Goal: Task Accomplishment & Management: Use online tool/utility

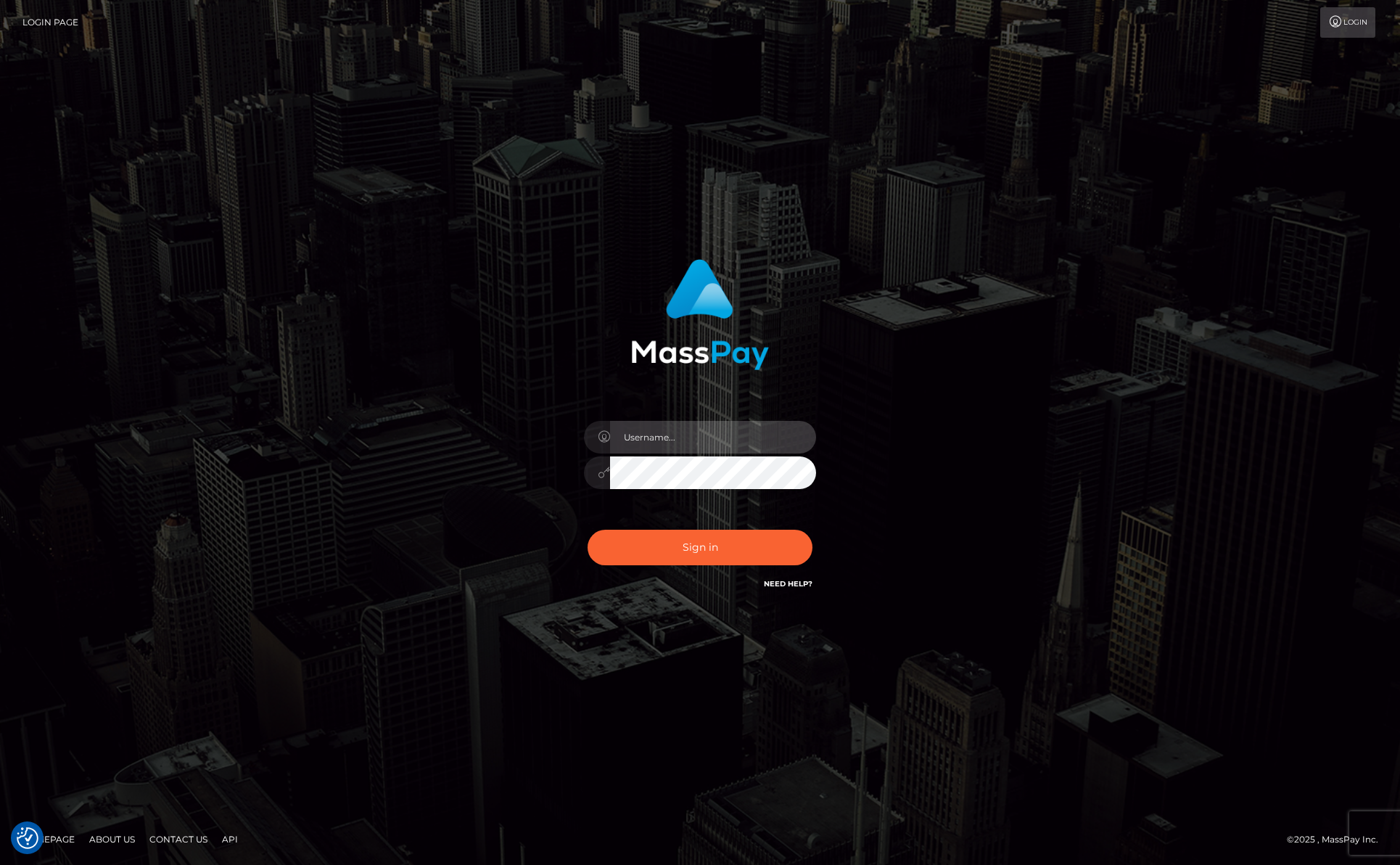
type input "efrain.ievpro"
click at [722, 437] on input "efrain.ievpro" at bounding box center [713, 437] width 206 height 33
click at [690, 548] on button "Sign in" at bounding box center [700, 548] width 225 height 35
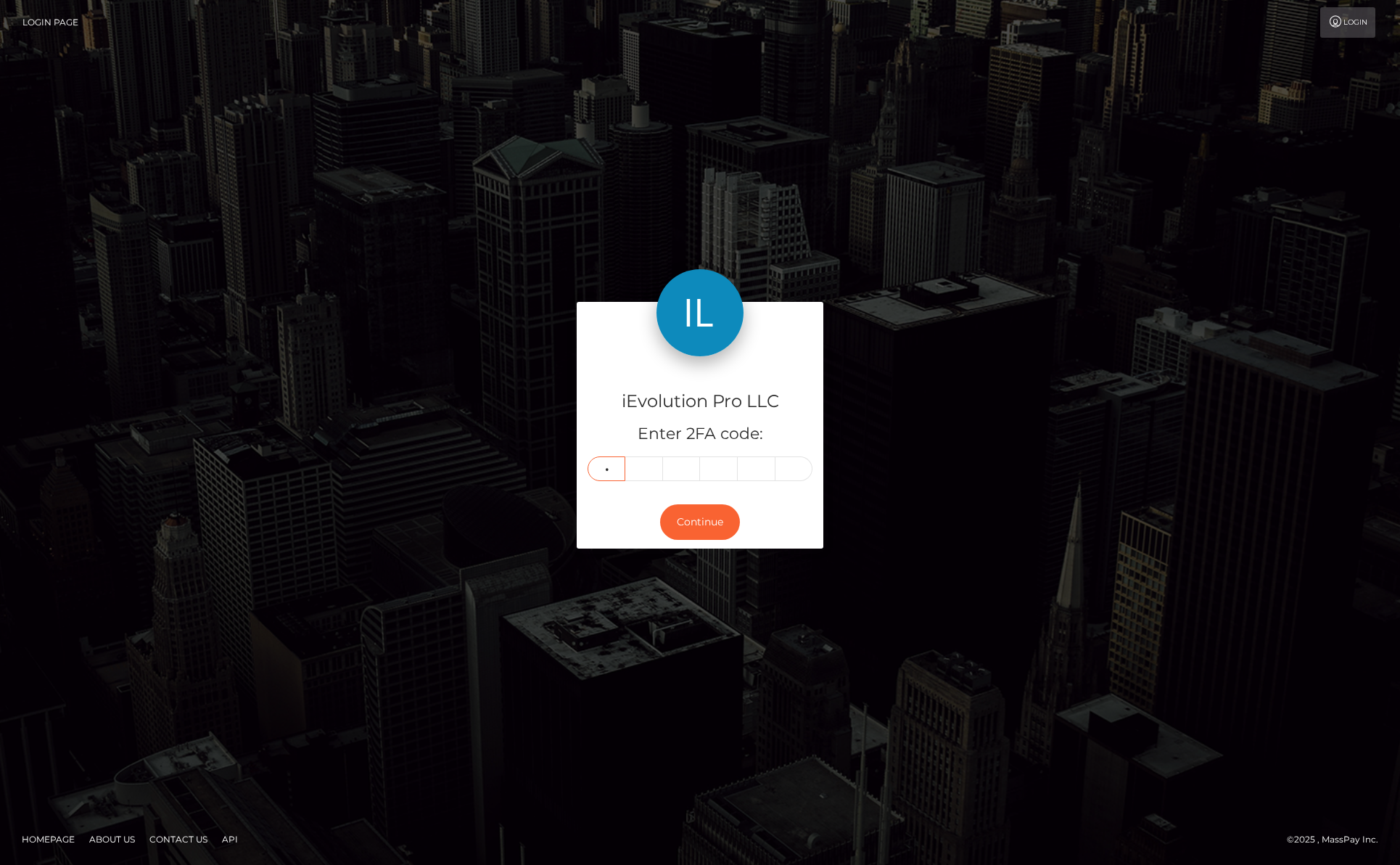
type input "5"
type input "8"
type input "2"
type input "5"
type input "8"
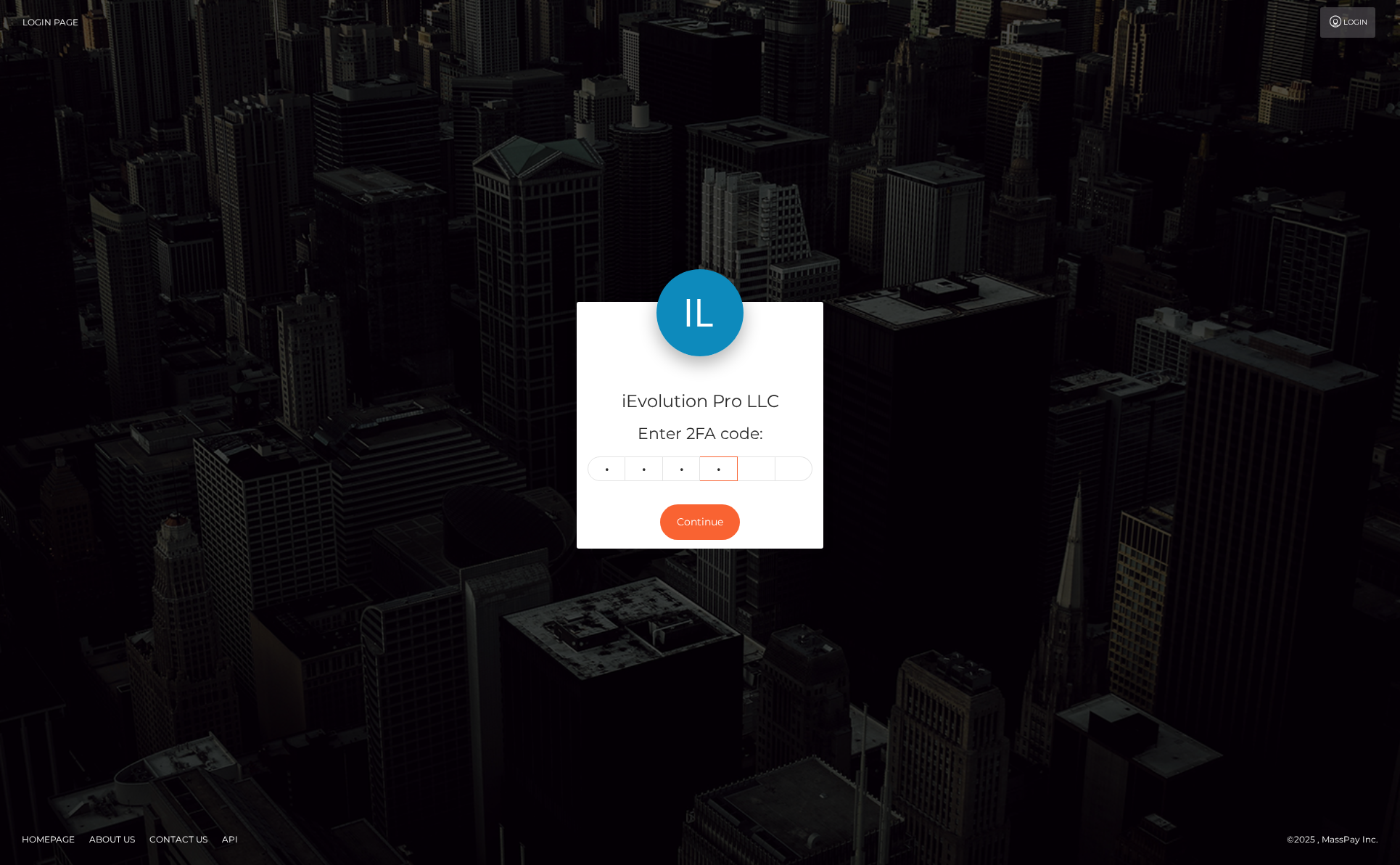
type input "6"
type input "8"
type input "6"
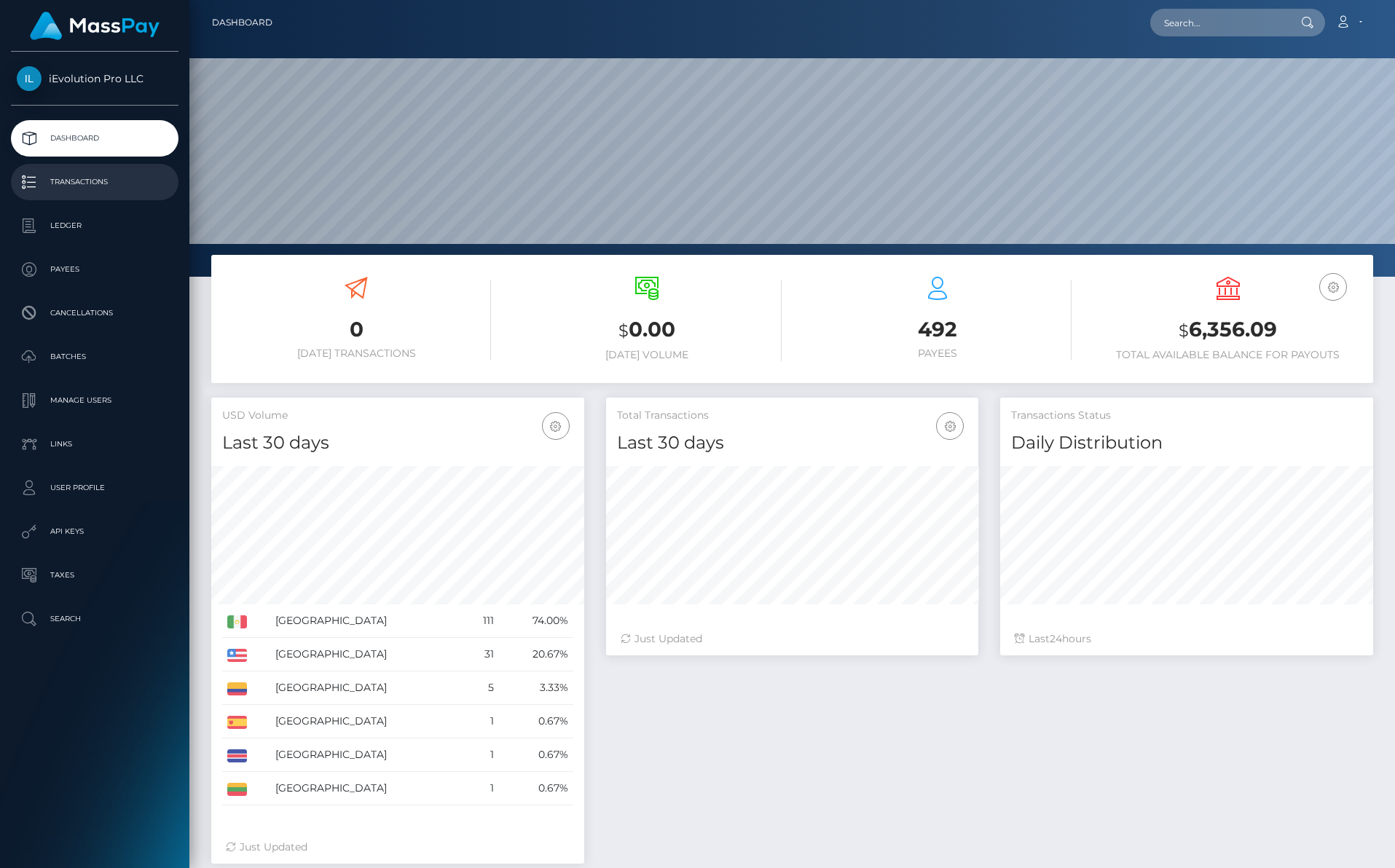
click at [88, 194] on link "Transactions" at bounding box center [94, 182] width 167 height 36
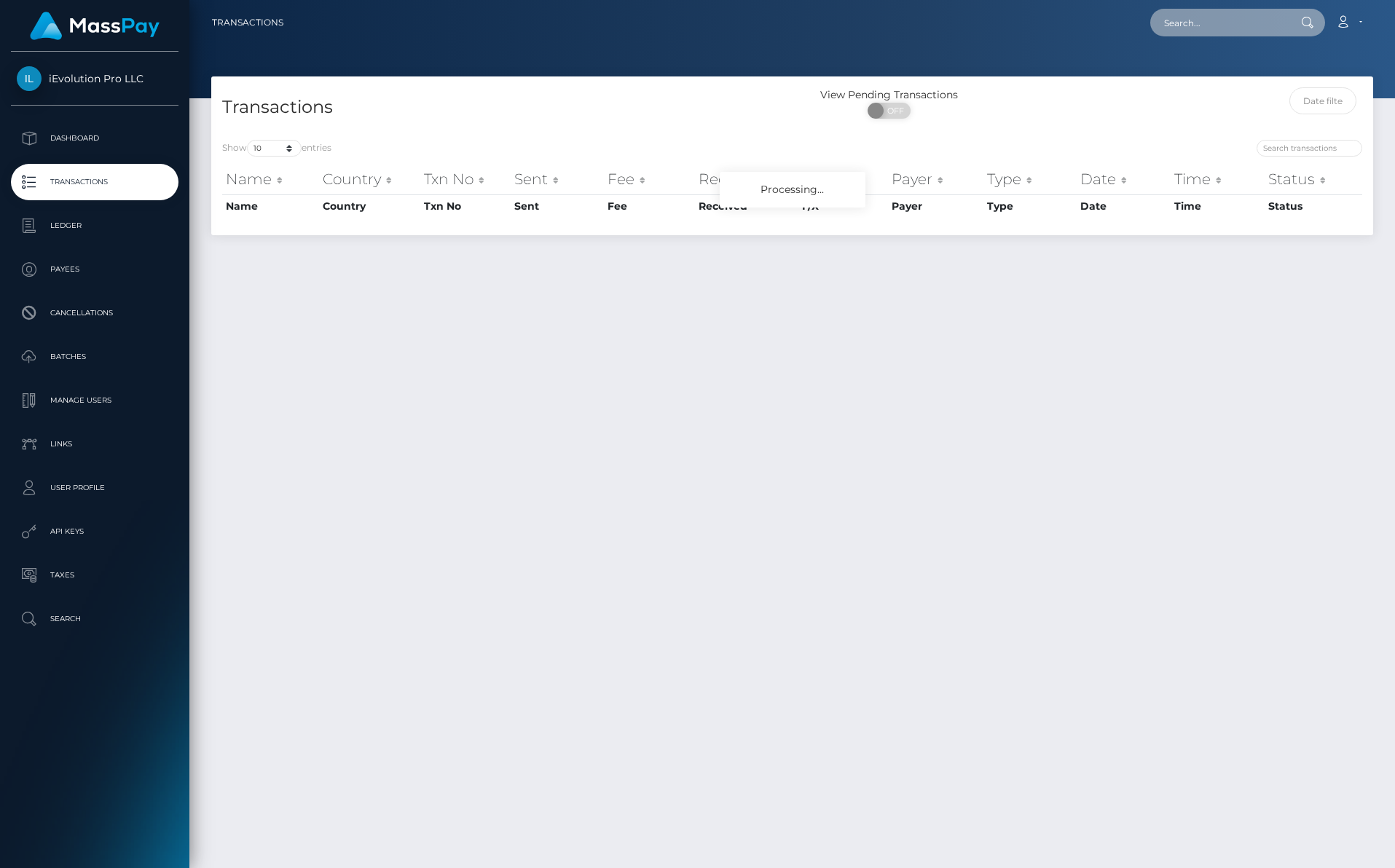
click at [1231, 28] on input "text" at bounding box center [1218, 22] width 137 height 28
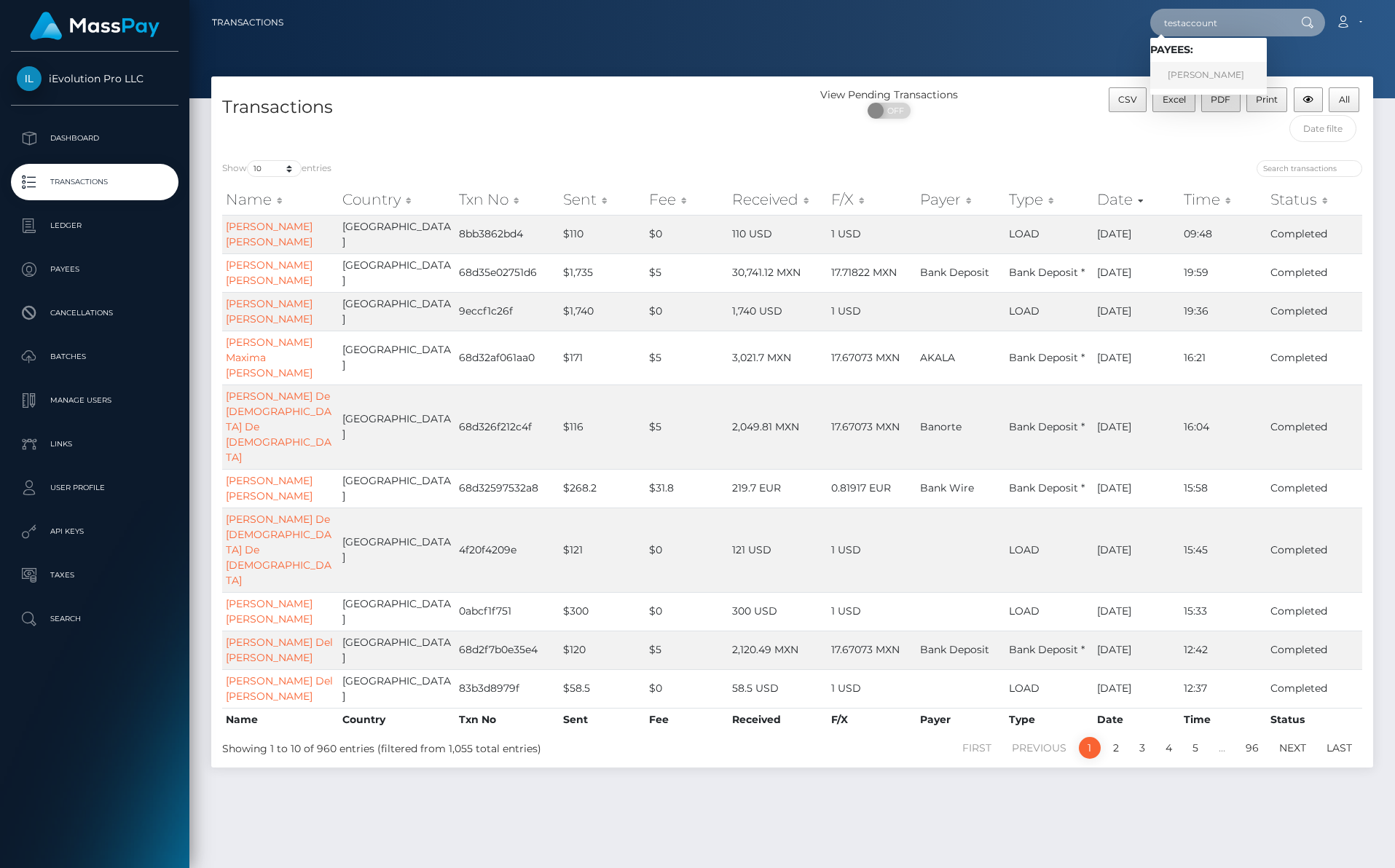
type input "testaccount"
click at [1178, 71] on link "[PERSON_NAME]" at bounding box center [1208, 75] width 117 height 27
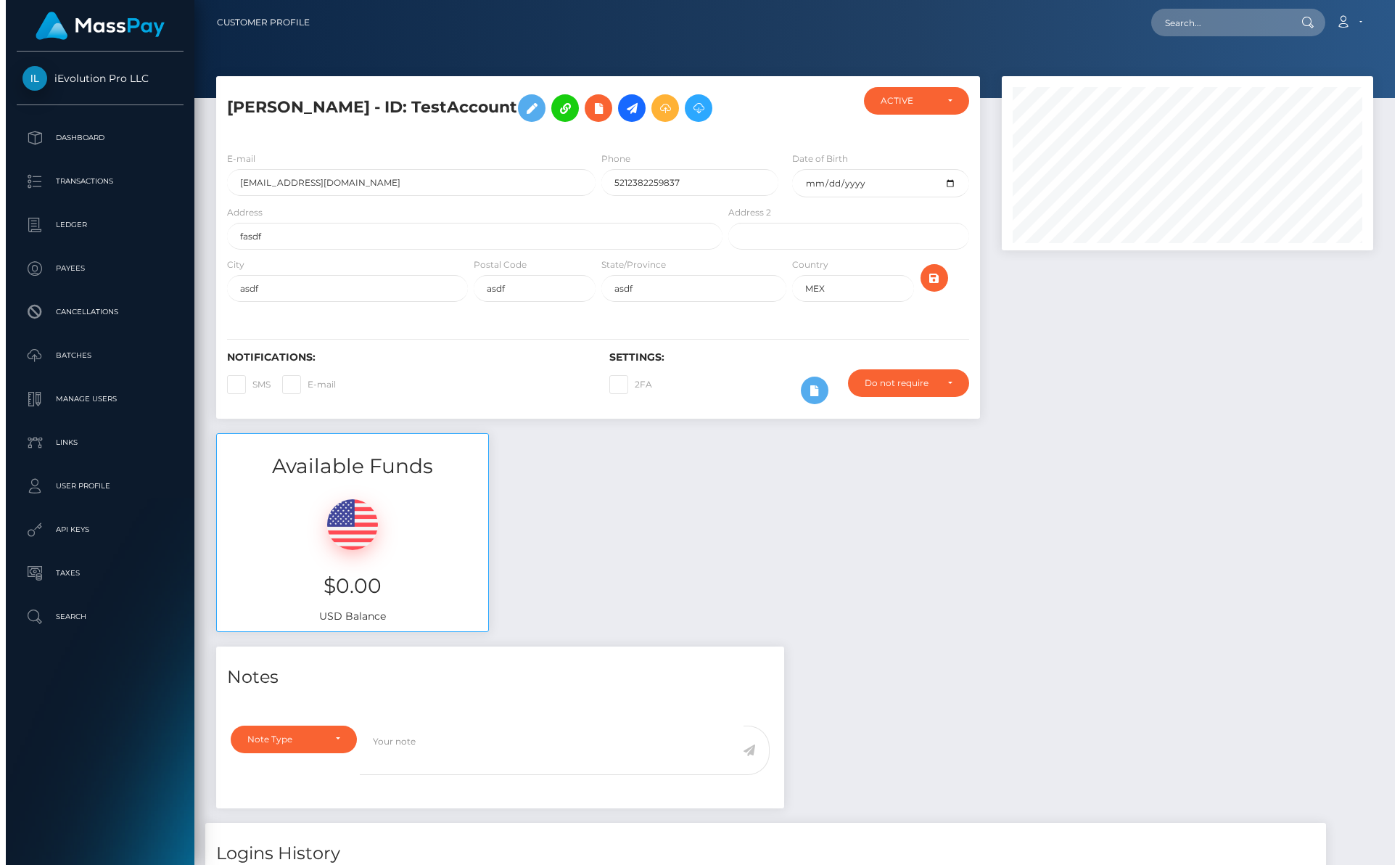
scroll to position [174, 371]
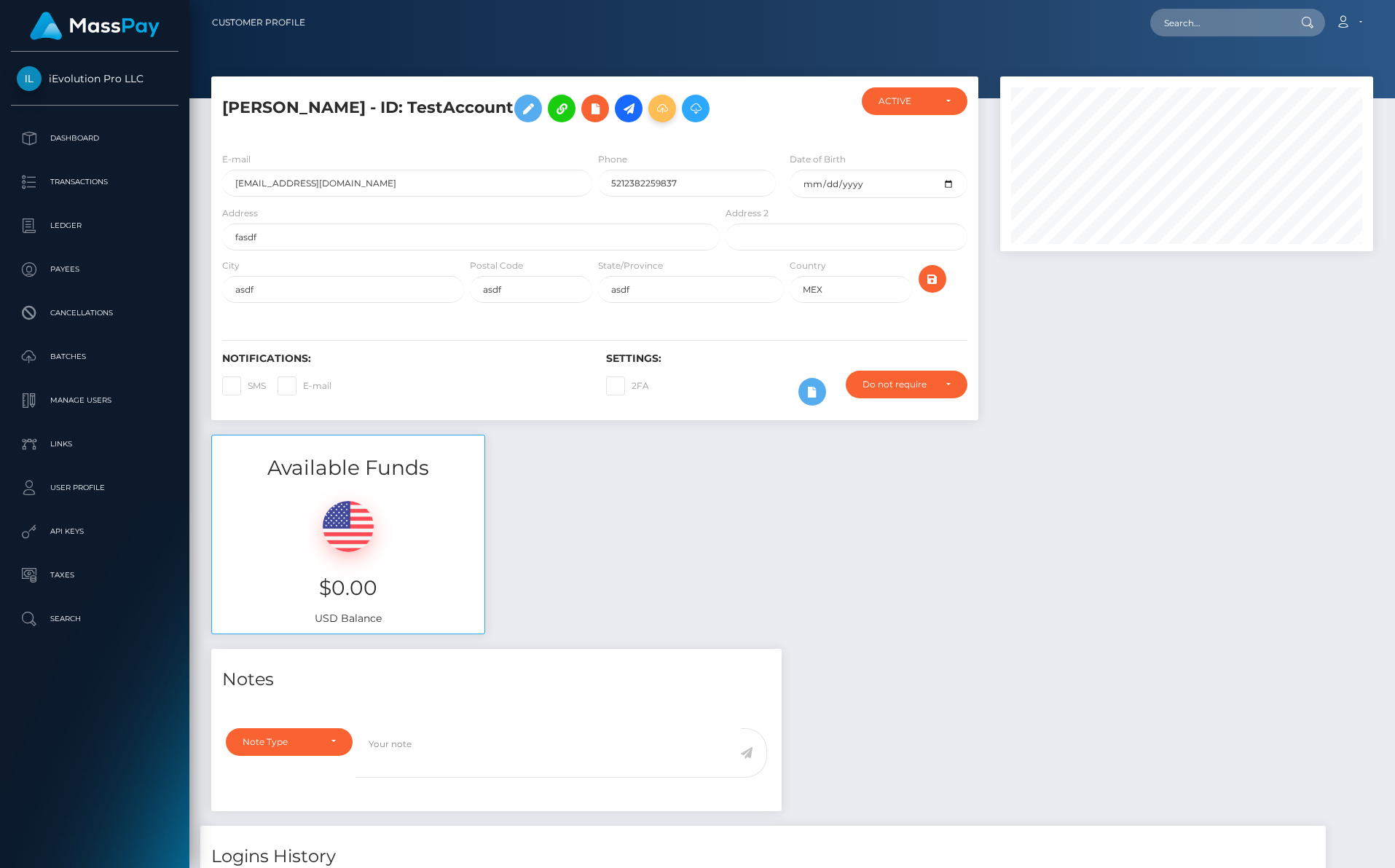
click at [653, 104] on icon at bounding box center [662, 109] width 18 height 18
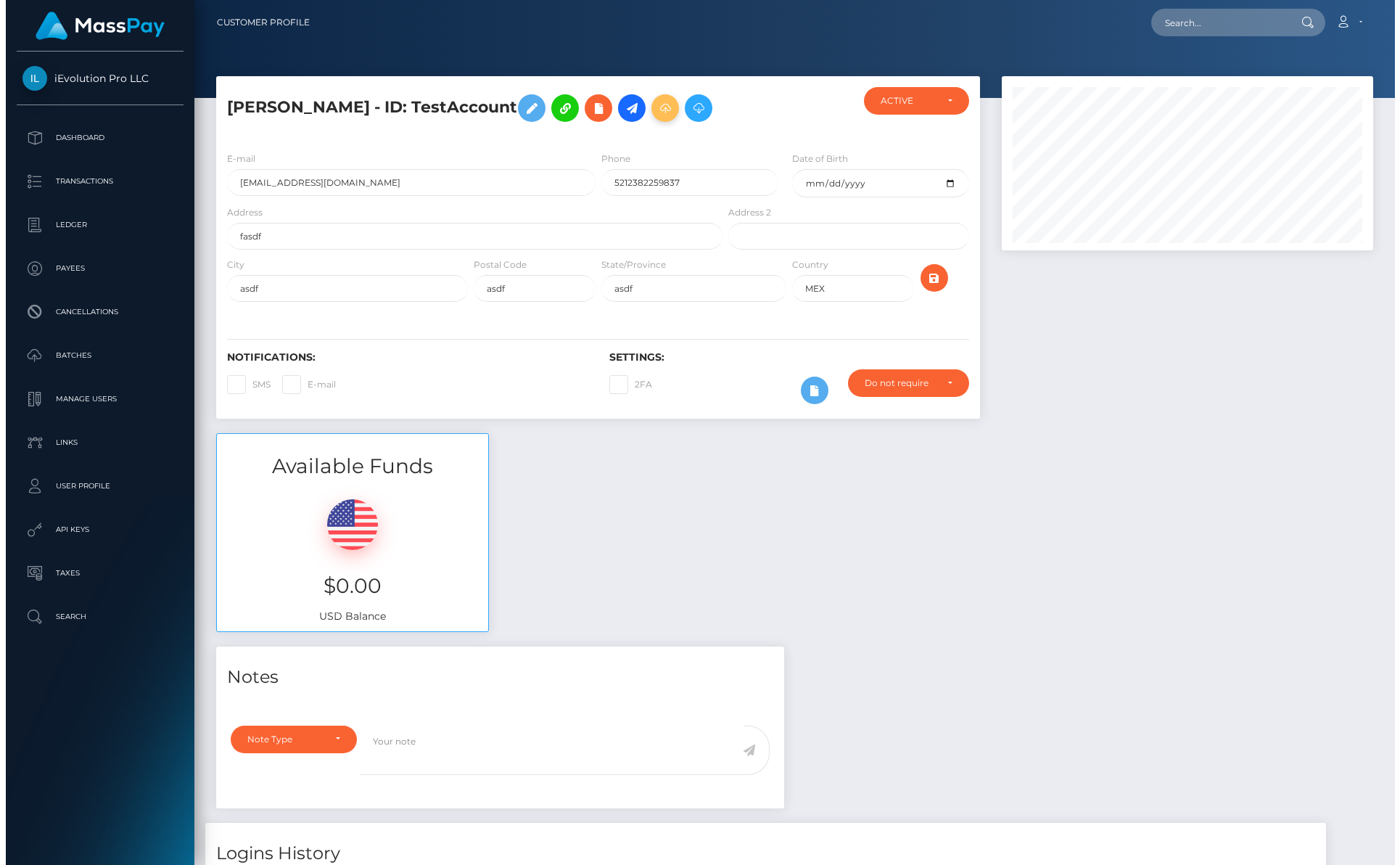
scroll to position [725593, 725205]
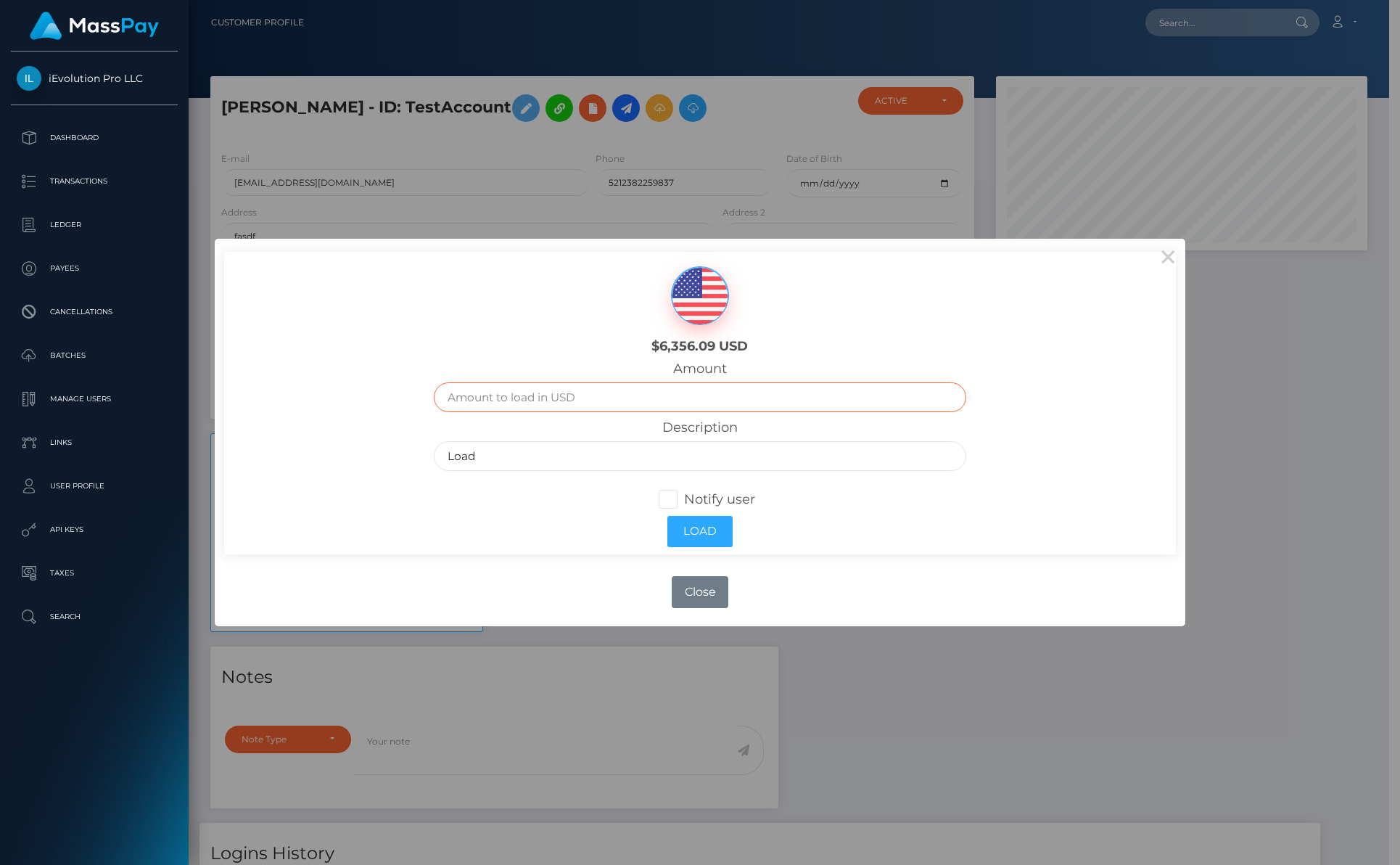
click at [586, 398] on input "text" at bounding box center [700, 397] width 533 height 30
type input "100"
click at [415, 503] on div "$6,356.09 USD Amount 100 Description Load Notify user Load" at bounding box center [700, 402] width 951 height 302
click at [698, 535] on button "Load" at bounding box center [700, 532] width 65 height 31
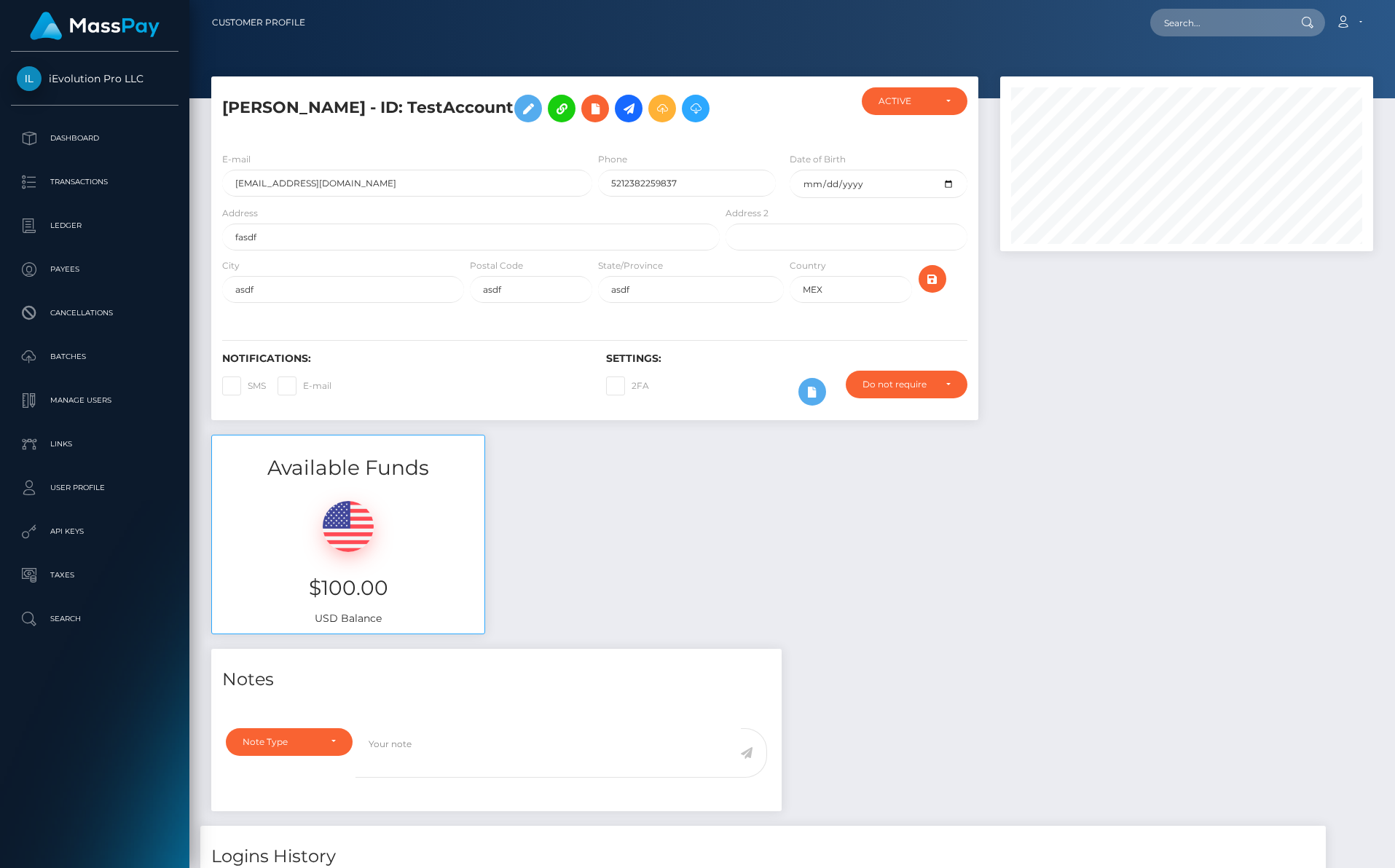
scroll to position [175, 372]
